Goal: Task Accomplishment & Management: Use online tool/utility

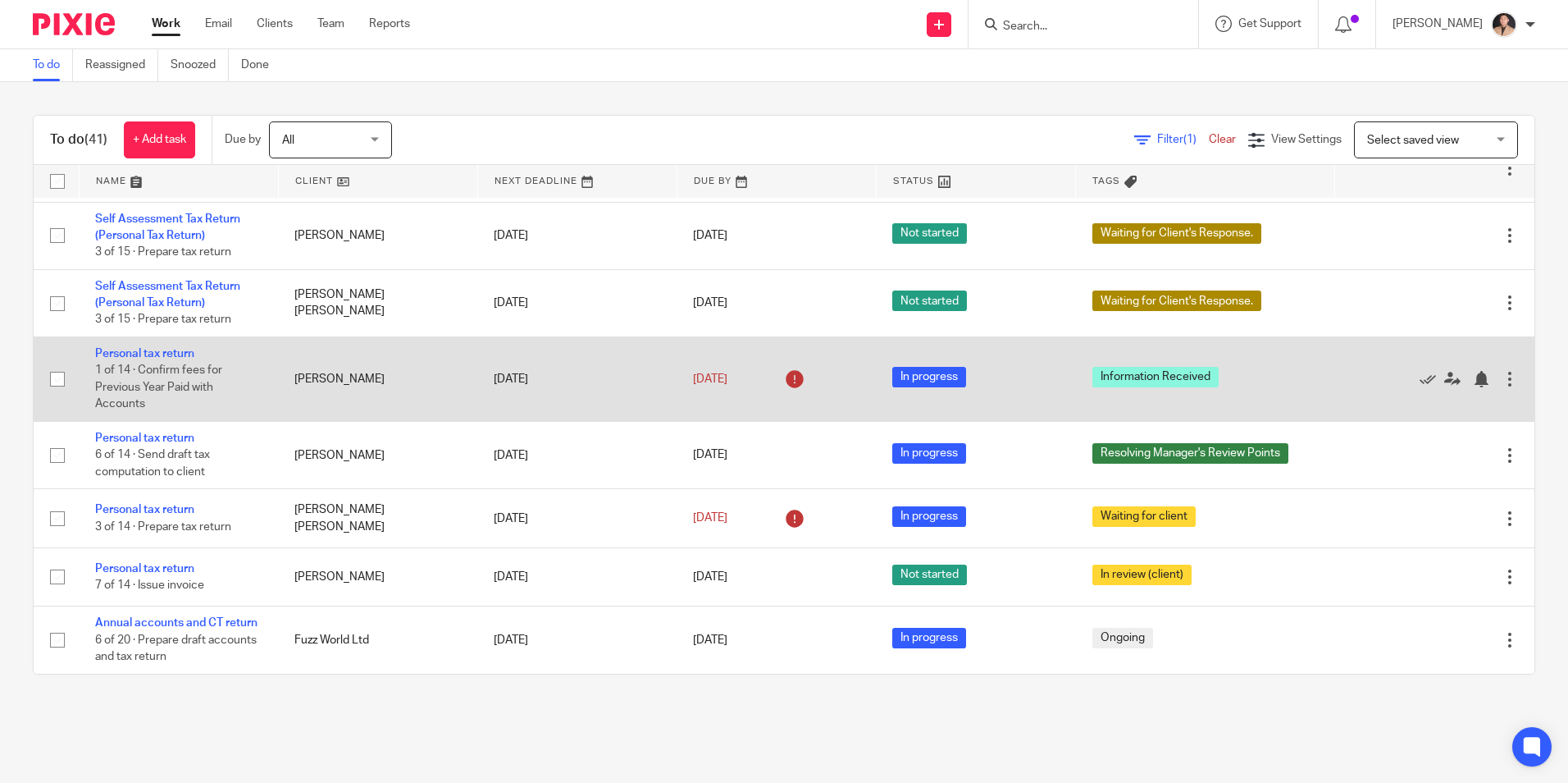
scroll to position [2187, 0]
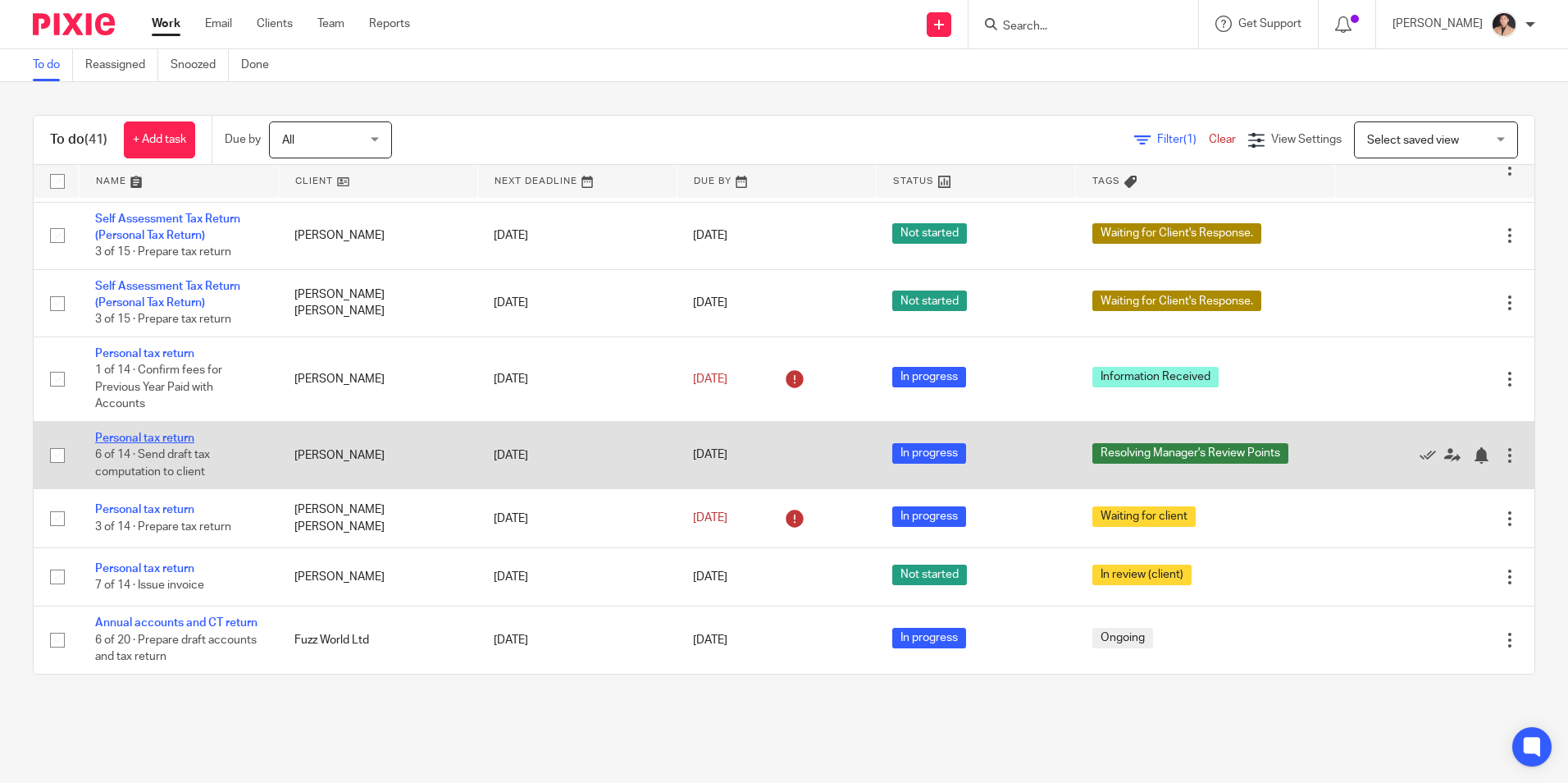
click at [158, 432] on link "Personal tax return" at bounding box center [145, 438] width 100 height 11
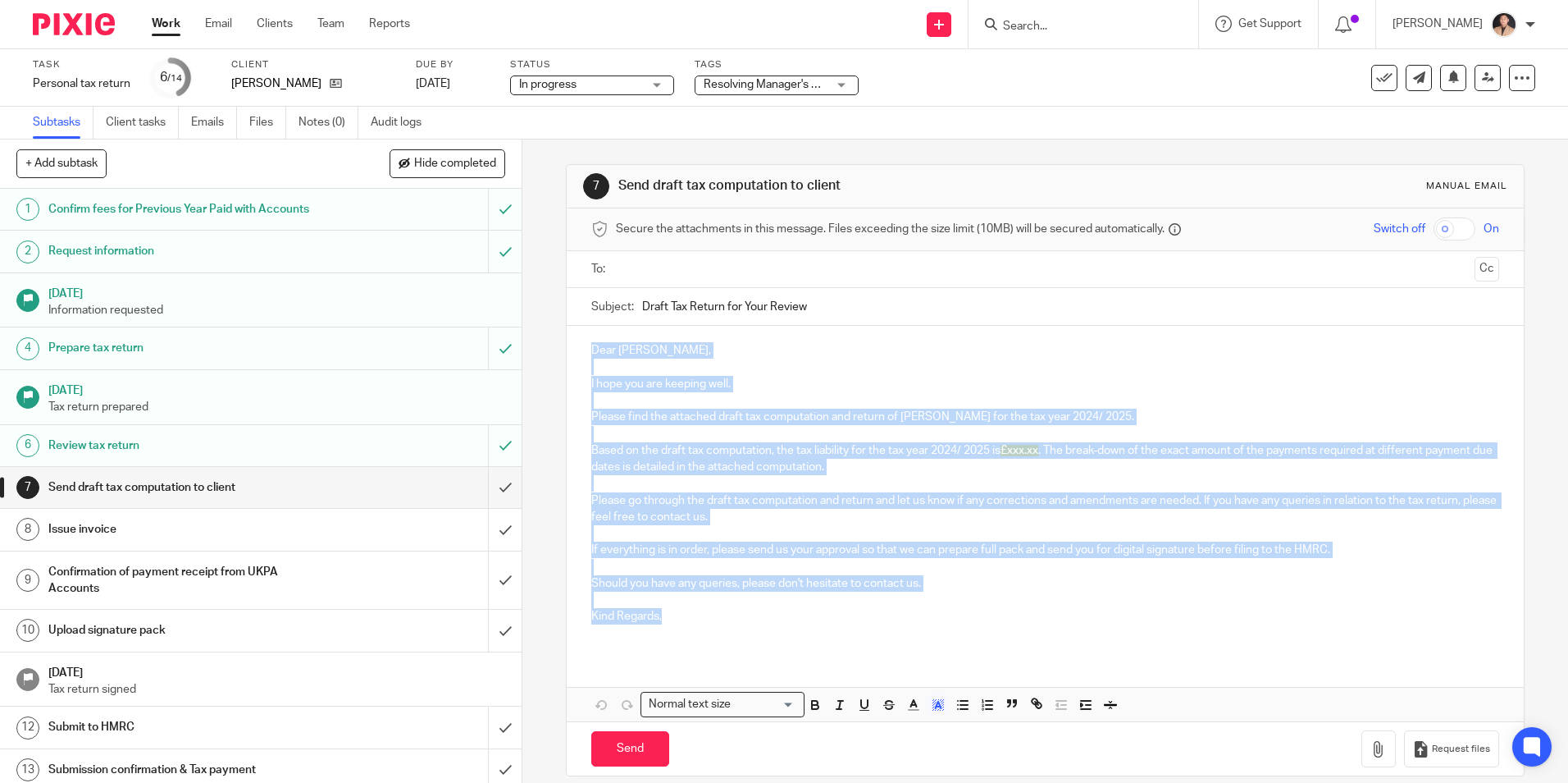
drag, startPoint x: 694, startPoint y: 621, endPoint x: 549, endPoint y: 349, distance: 308.2
click at [549, 349] on div "7 Send draft tax computation to client Manual email Secure the attachments in t…" at bounding box center [1045, 461] width 1046 height 644
copy div "Dear Leor, I hope you are keeping well. Please find the attached draft tax comp…"
click at [771, 91] on span "Resolving Manager's Review Points" at bounding box center [765, 85] width 123 height 18
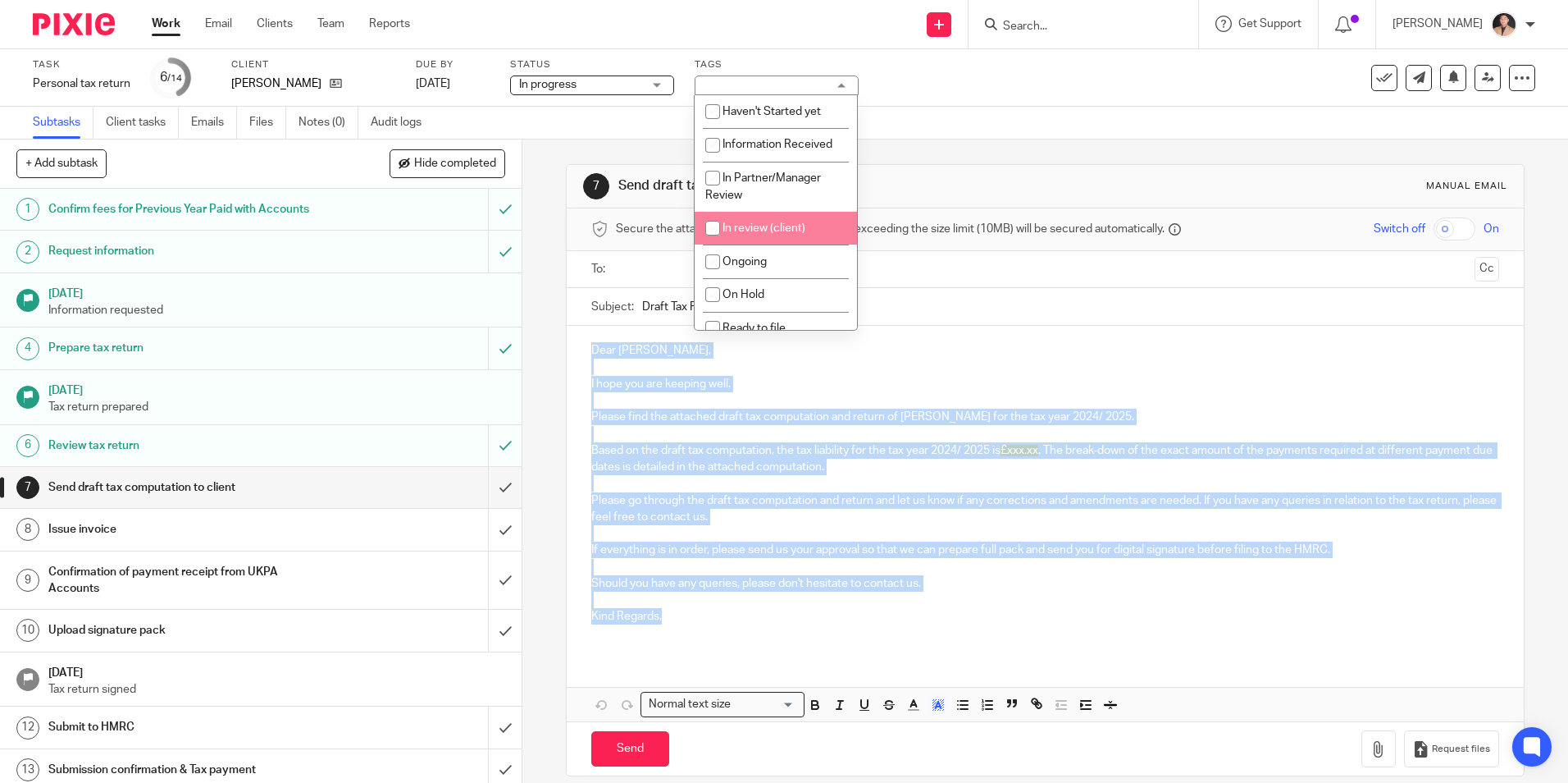
click at [751, 232] on span "In review (client)" at bounding box center [764, 228] width 83 height 11
checkbox input "true"
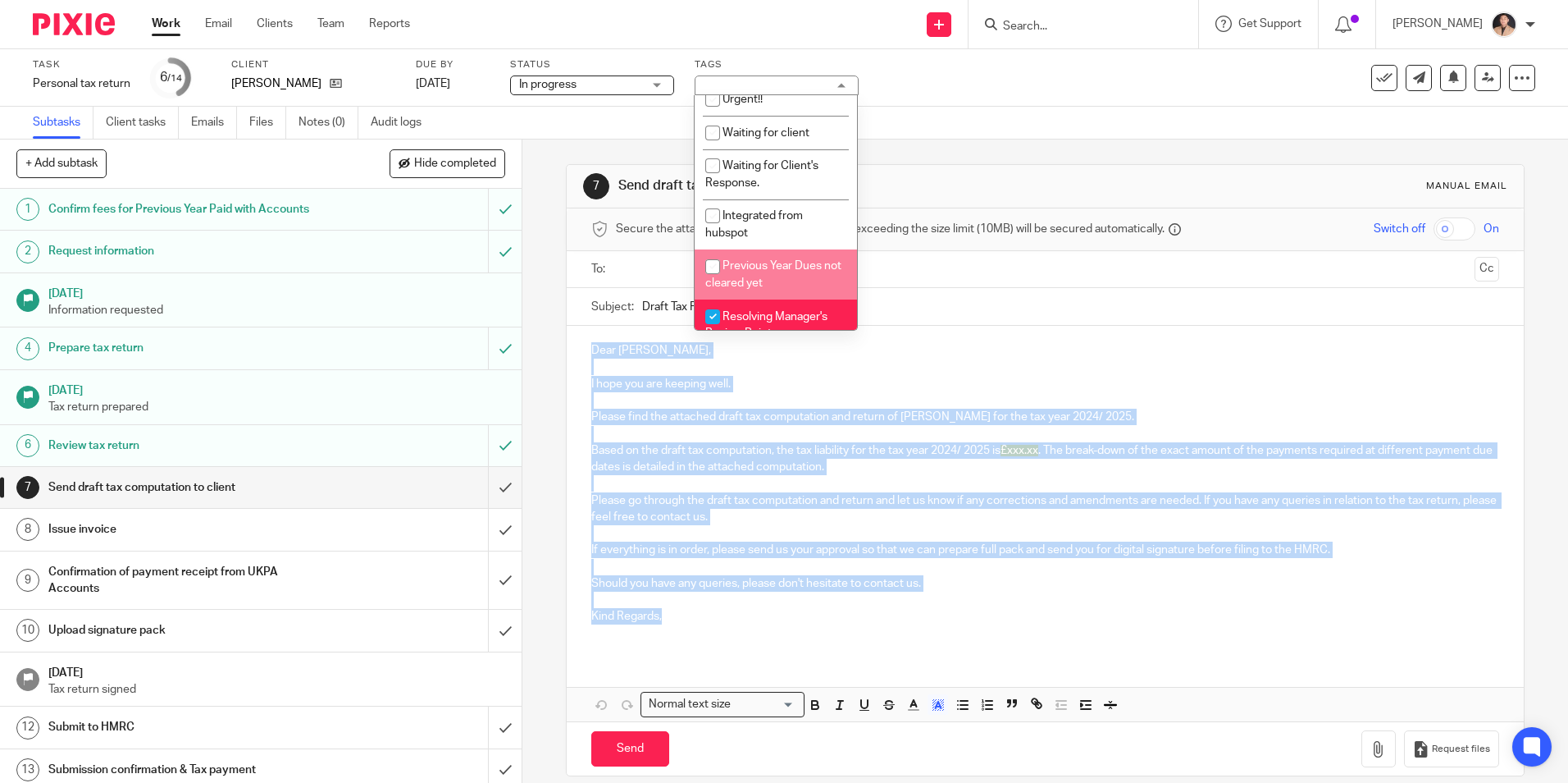
scroll to position [329, 0]
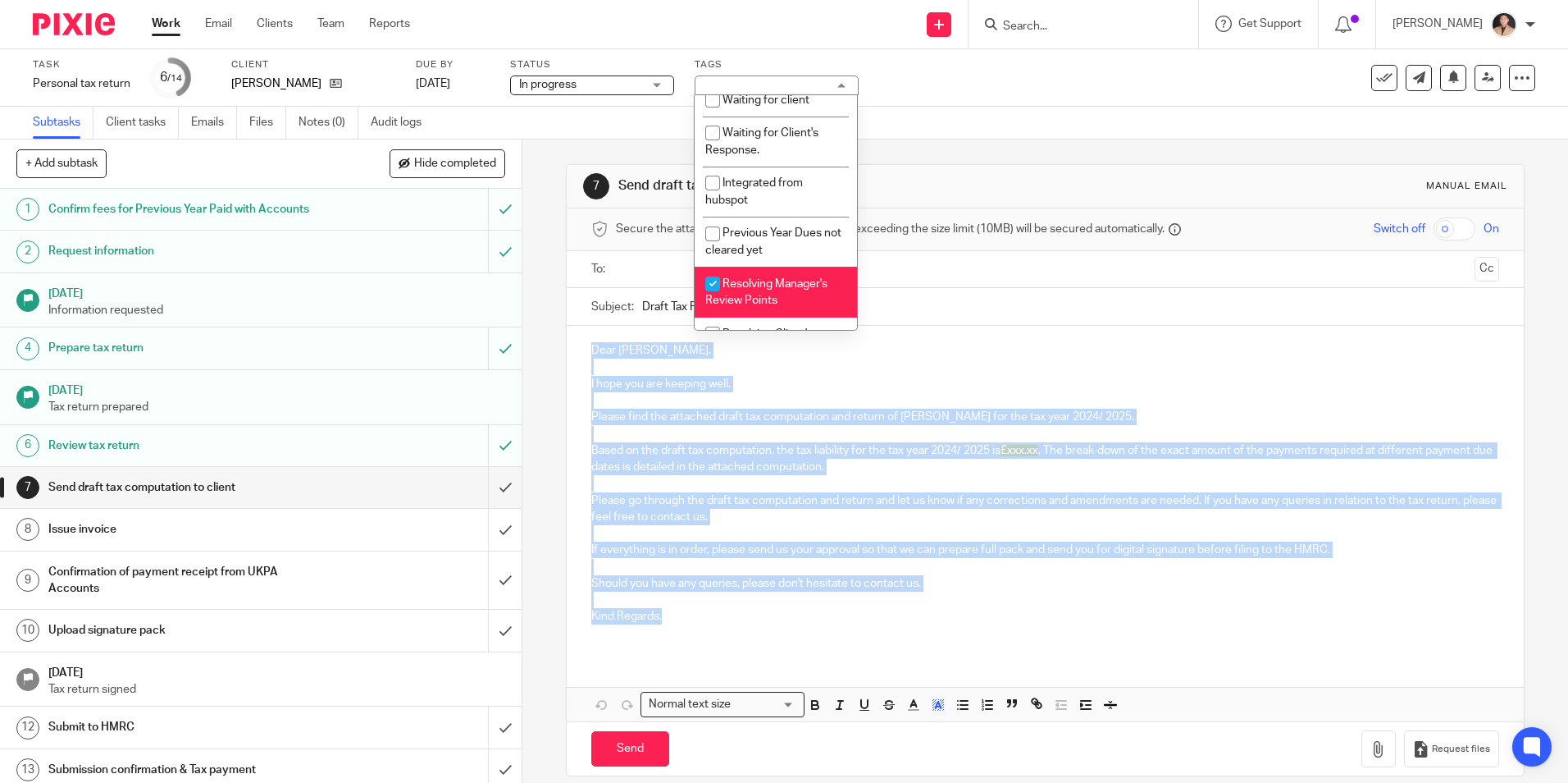
click at [742, 280] on span "Resolving Manager's Review Points" at bounding box center [766, 292] width 122 height 29
checkbox input "false"
click at [1003, 327] on div "Dear Leor, I hope you are keeping well. Please find the attached draft tax comp…" at bounding box center [1045, 490] width 956 height 329
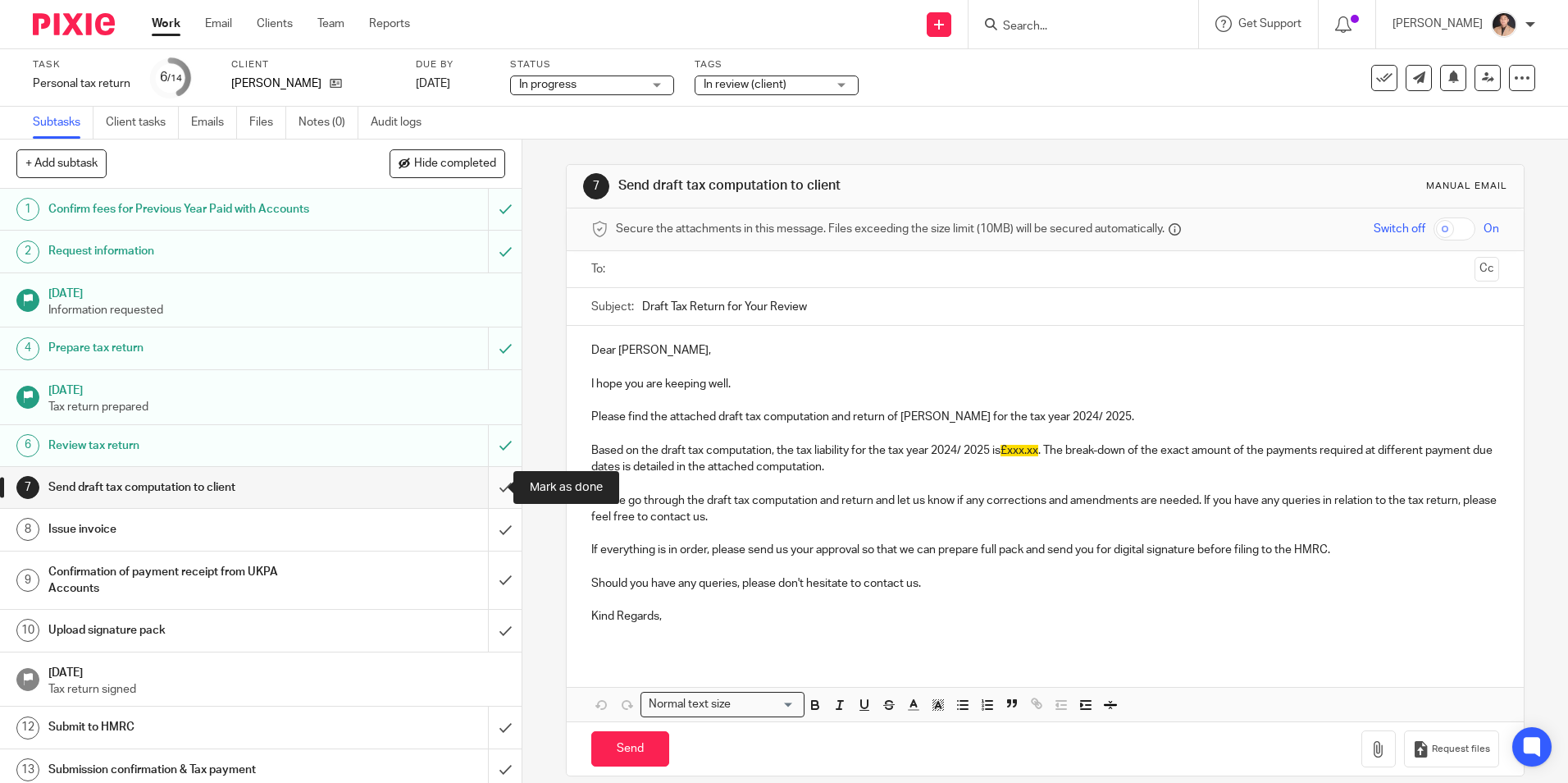
click at [488, 488] on input "submit" at bounding box center [260, 488] width 521 height 41
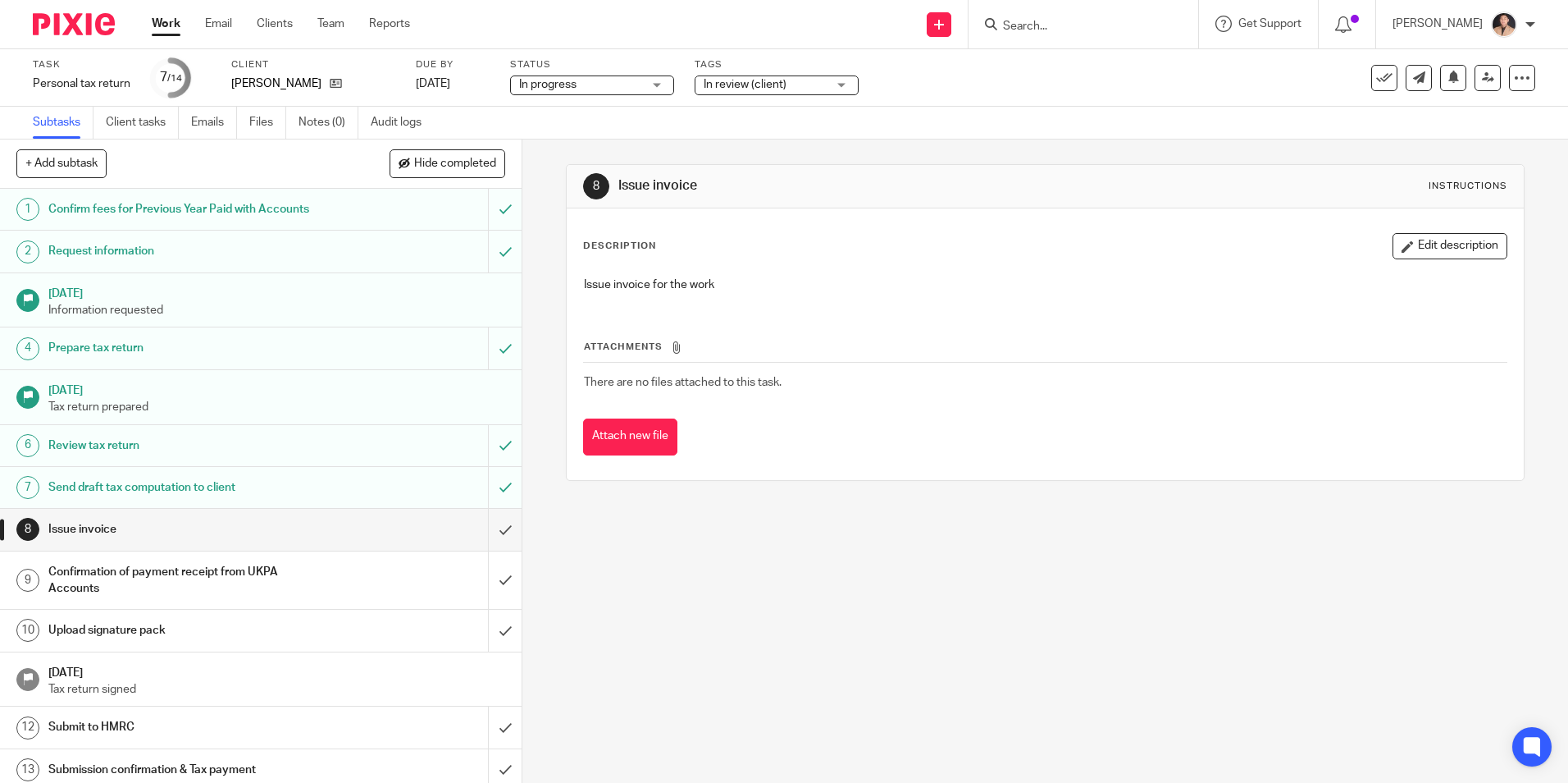
click at [158, 23] on link "Work" at bounding box center [165, 24] width 29 height 17
